Goal: Task Accomplishment & Management: Use online tool/utility

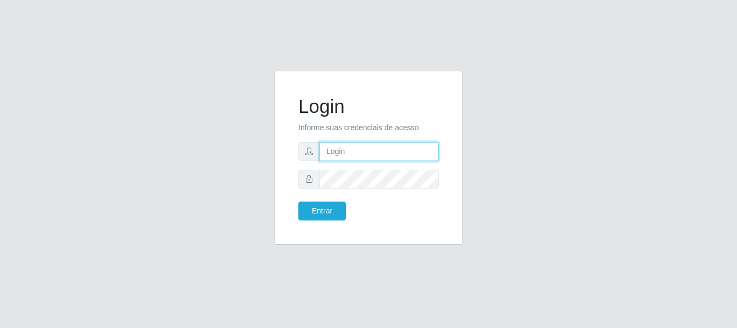
click at [370, 155] on input "text" at bounding box center [378, 151] width 119 height 19
type input "ritaiwof@b5"
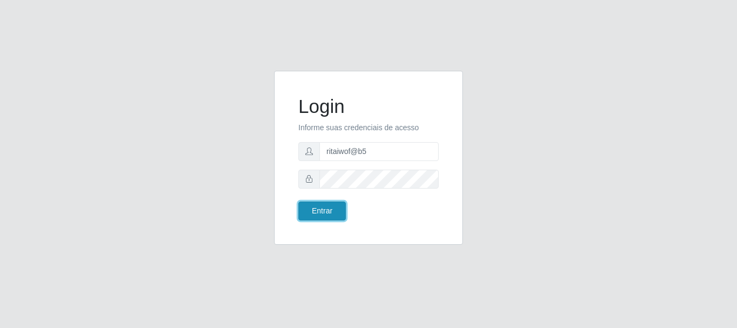
click at [331, 210] on button "Entrar" at bounding box center [321, 210] width 47 height 19
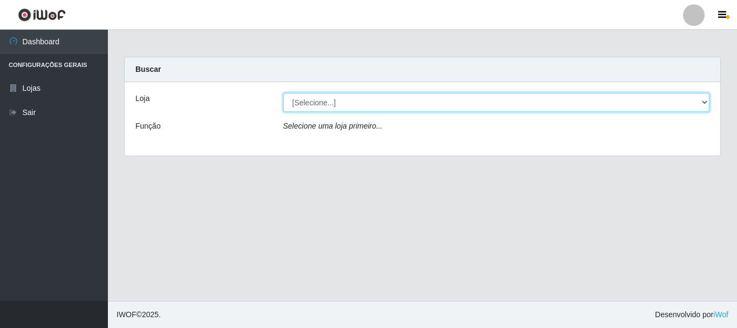
click at [705, 102] on select "[Selecione...] Bemais Supermercados - B5 Anatólia" at bounding box center [496, 102] width 427 height 19
select select "405"
click at [283, 93] on select "[Selecione...] Bemais Supermercados - B5 Anatólia" at bounding box center [496, 102] width 427 height 19
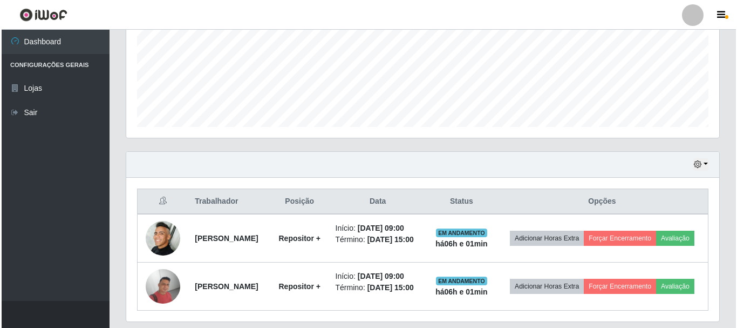
scroll to position [270, 0]
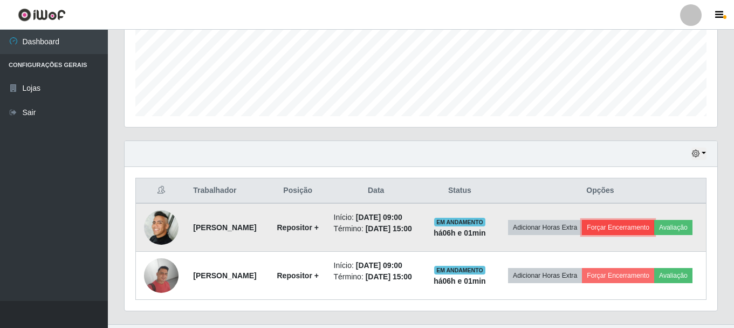
click at [638, 229] on button "Forçar Encerramento" at bounding box center [618, 227] width 72 height 15
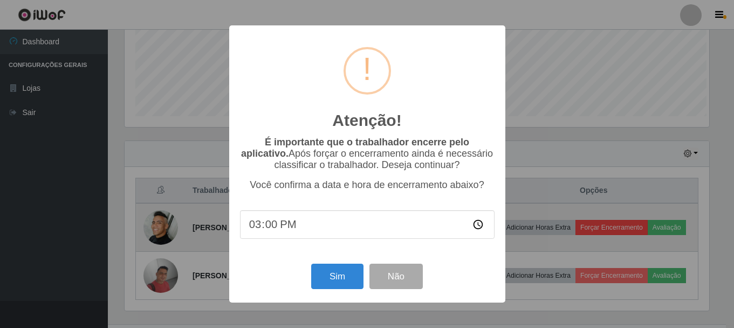
scroll to position [224, 588]
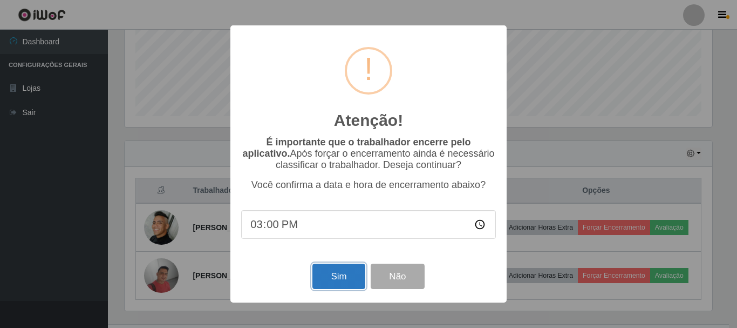
click at [337, 277] on button "Sim" at bounding box center [338, 275] width 52 height 25
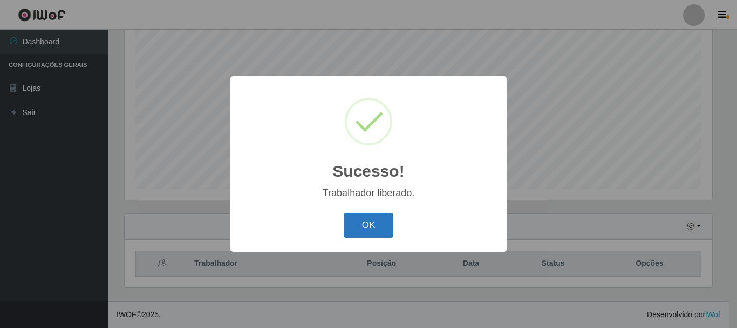
click at [363, 226] on button "OK" at bounding box center [369, 225] width 50 height 25
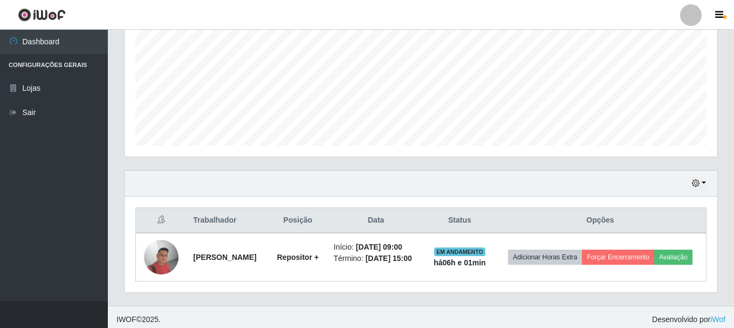
scroll to position [245, 0]
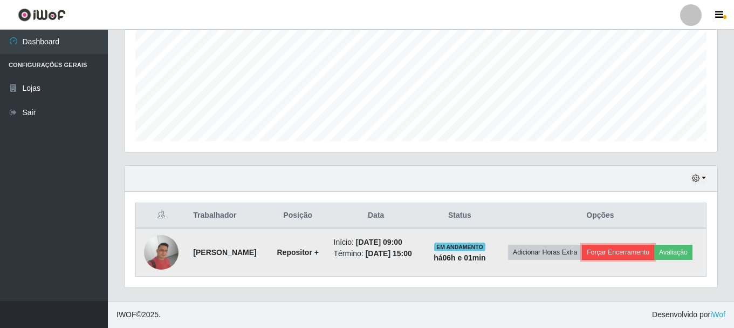
click at [613, 250] on button "Forçar Encerramento" at bounding box center [618, 251] width 72 height 15
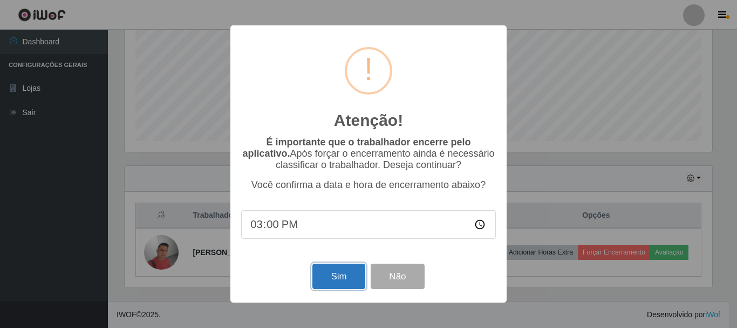
click at [335, 276] on button "Sim" at bounding box center [338, 275] width 52 height 25
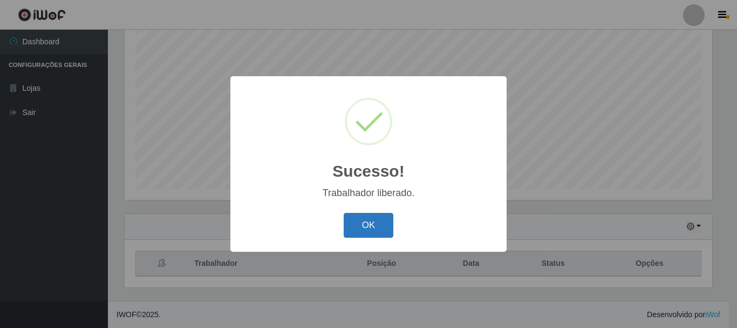
click at [358, 218] on button "OK" at bounding box center [369, 225] width 50 height 25
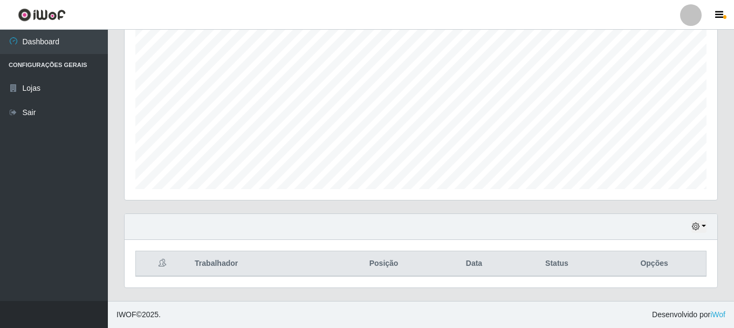
scroll to position [0, 0]
